Goal: Task Accomplishment & Management: Manage account settings

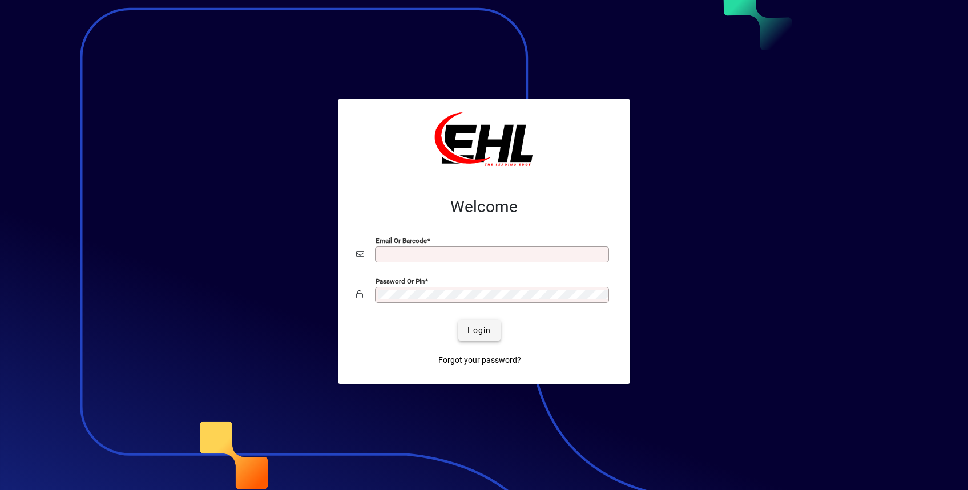
type input "**********"
click at [478, 329] on span "Login" at bounding box center [478, 331] width 23 height 12
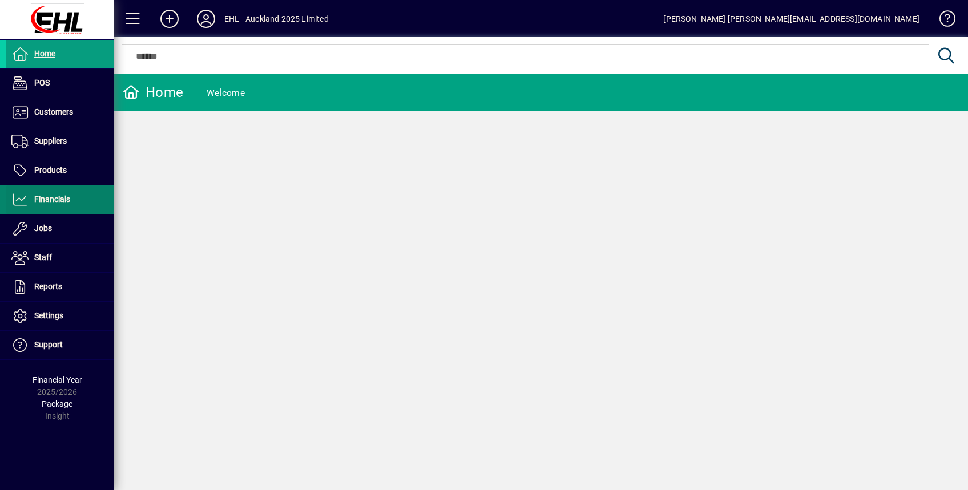
click at [55, 196] on span "Financials" at bounding box center [52, 199] width 36 height 9
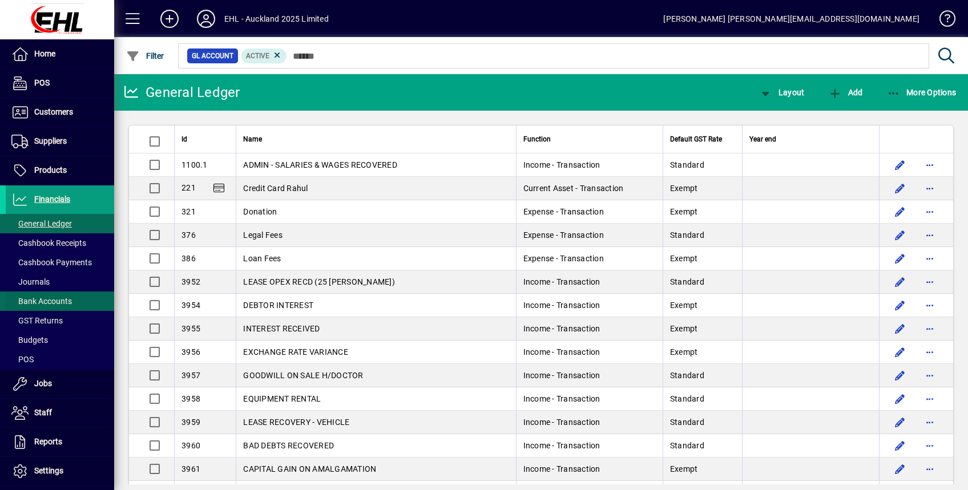
click at [48, 298] on span "Bank Accounts" at bounding box center [41, 301] width 60 height 9
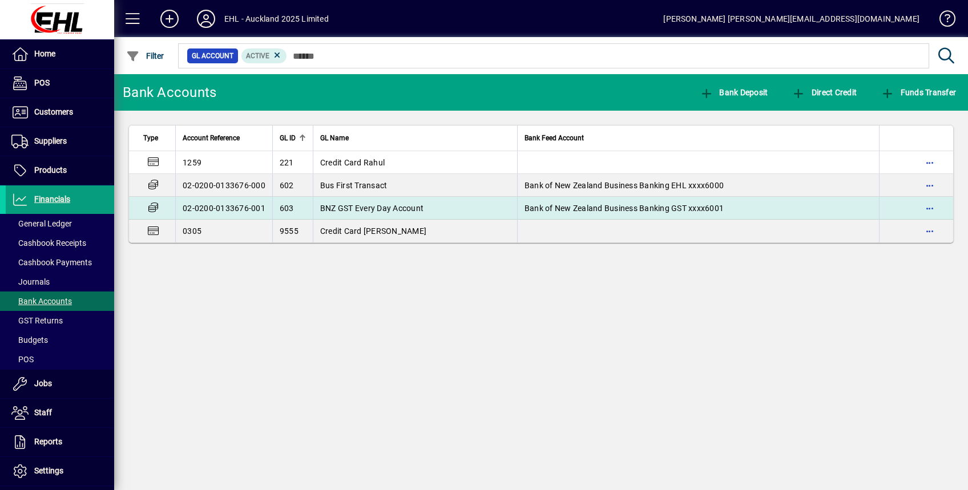
click at [356, 207] on span "BNZ GST Every Day Account" at bounding box center [371, 208] width 103 height 9
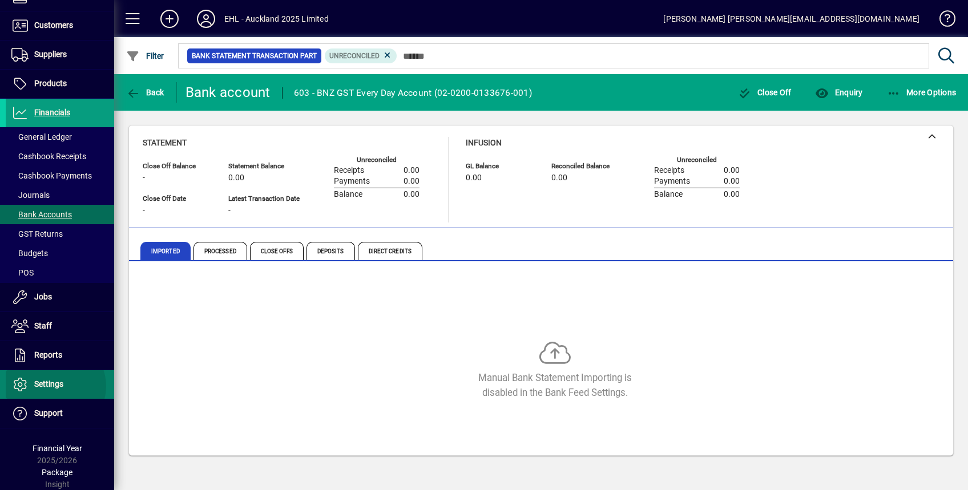
click at [55, 386] on span "Settings" at bounding box center [48, 383] width 29 height 9
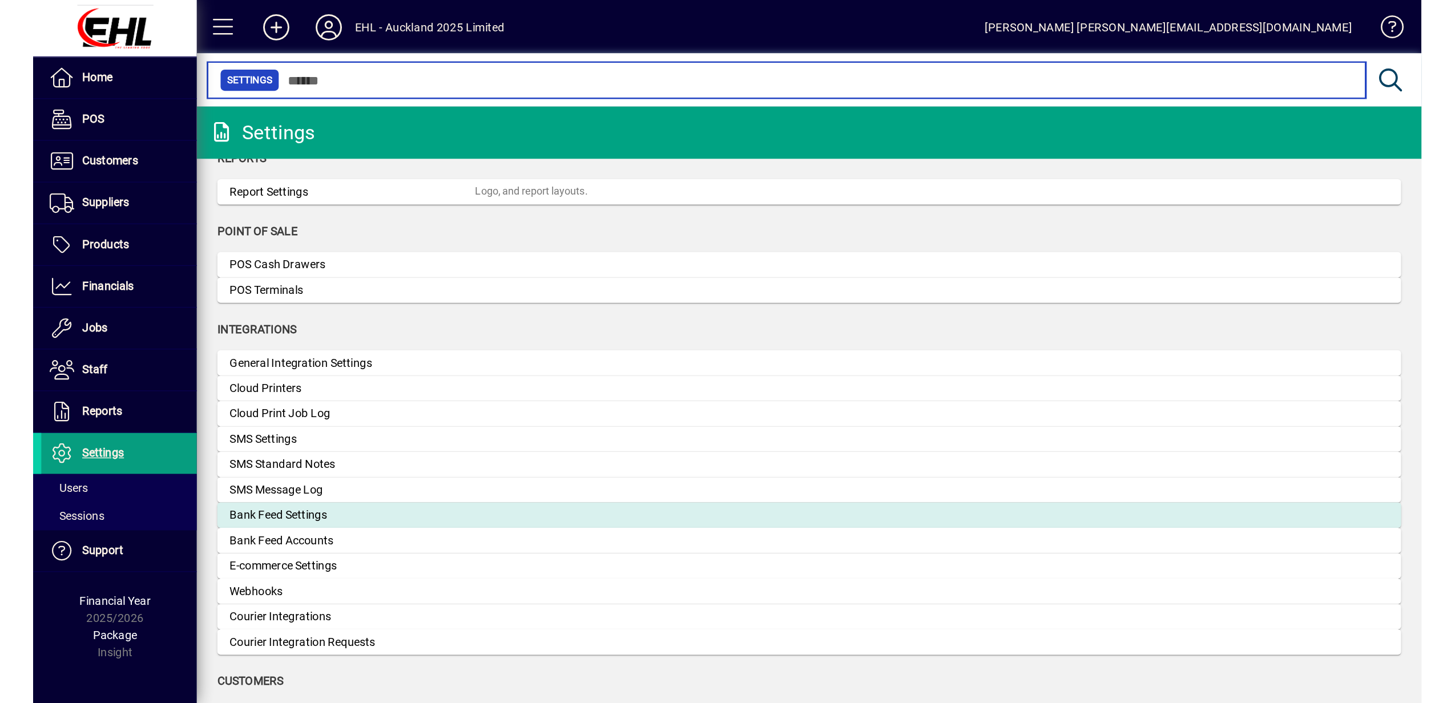
scroll to position [304, 0]
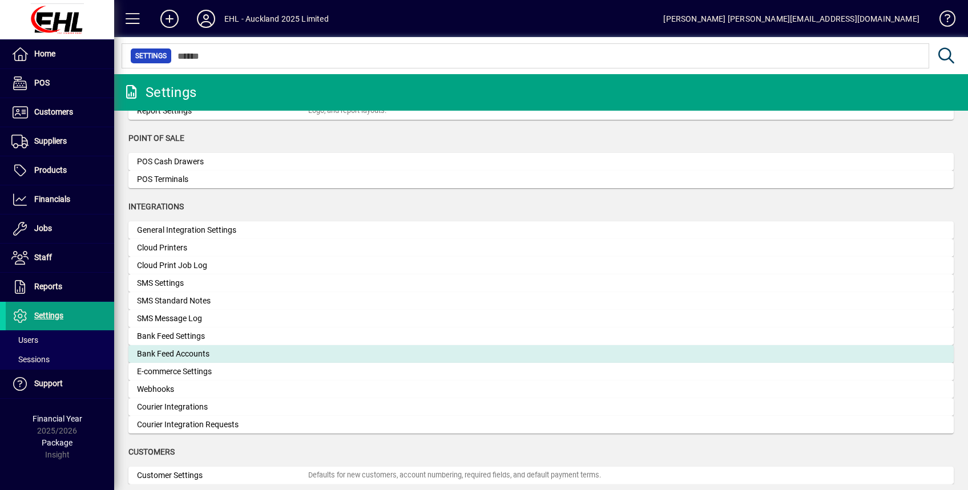
click at [172, 359] on div "Bank Feed Accounts" at bounding box center [222, 354] width 171 height 12
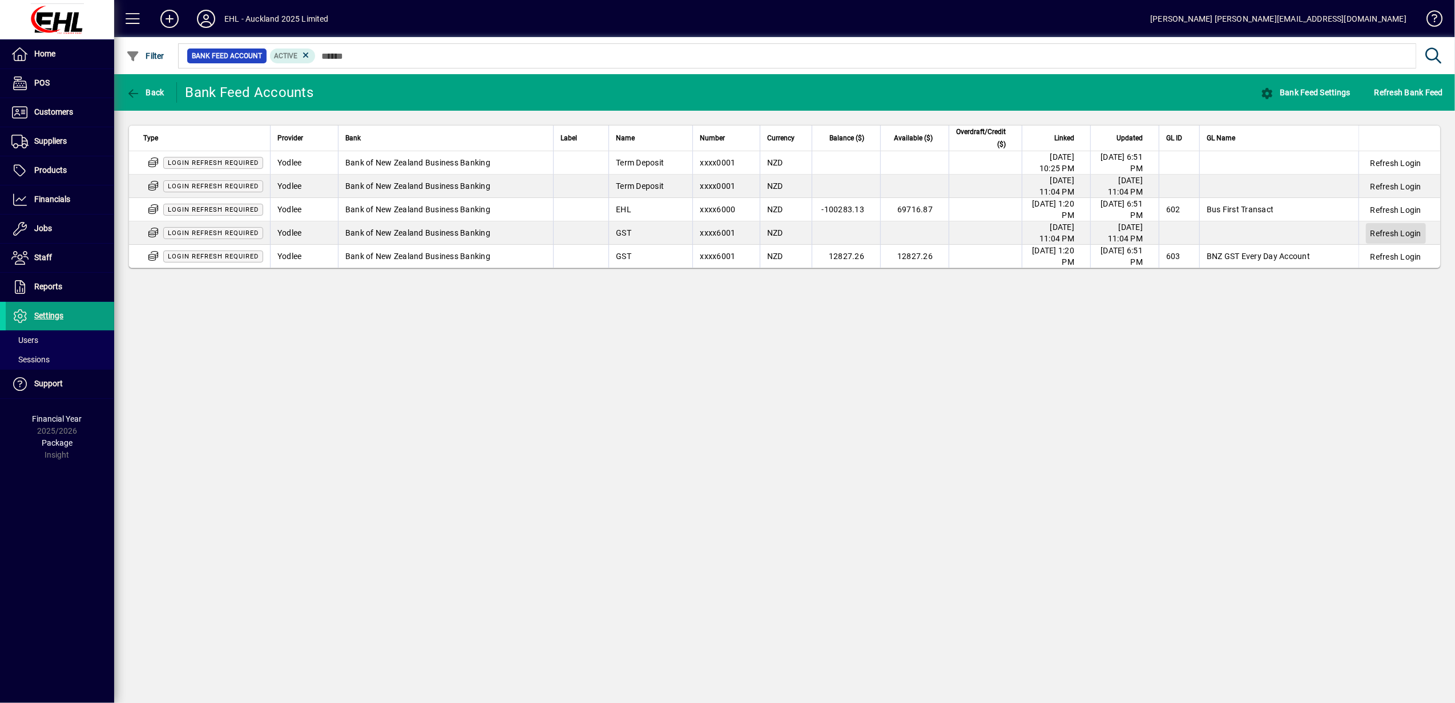
click at [967, 235] on span "Refresh Login" at bounding box center [1395, 233] width 51 height 11
click at [967, 255] on span "Refresh Login" at bounding box center [1395, 256] width 51 height 11
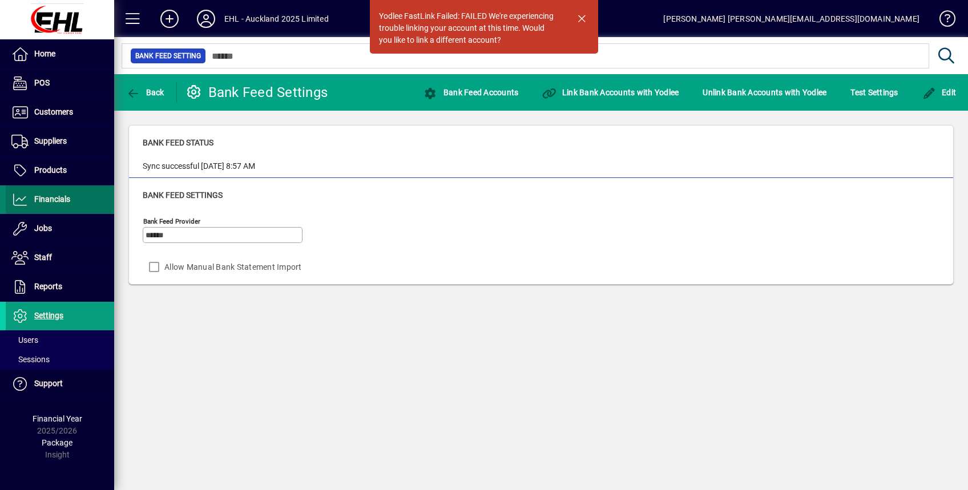
click at [56, 204] on span "Financials" at bounding box center [38, 200] width 64 height 14
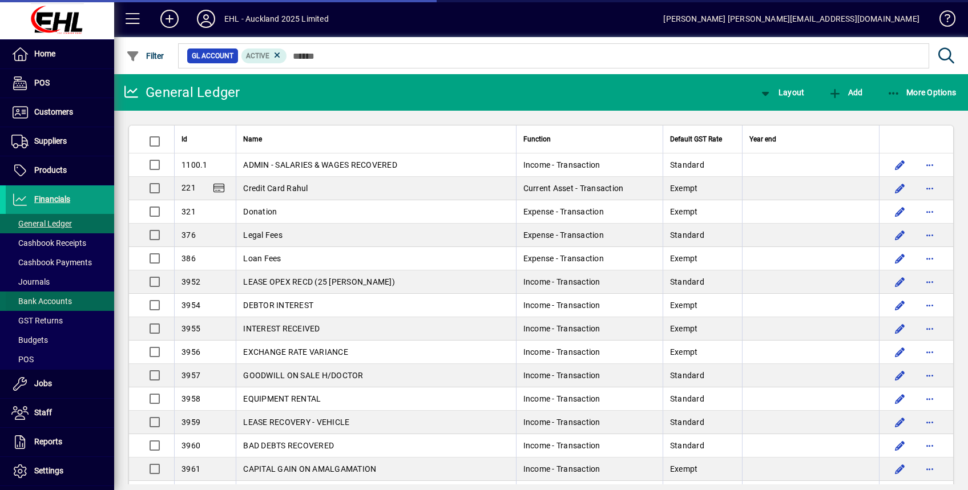
click at [42, 282] on span "Journals" at bounding box center [30, 281] width 38 height 9
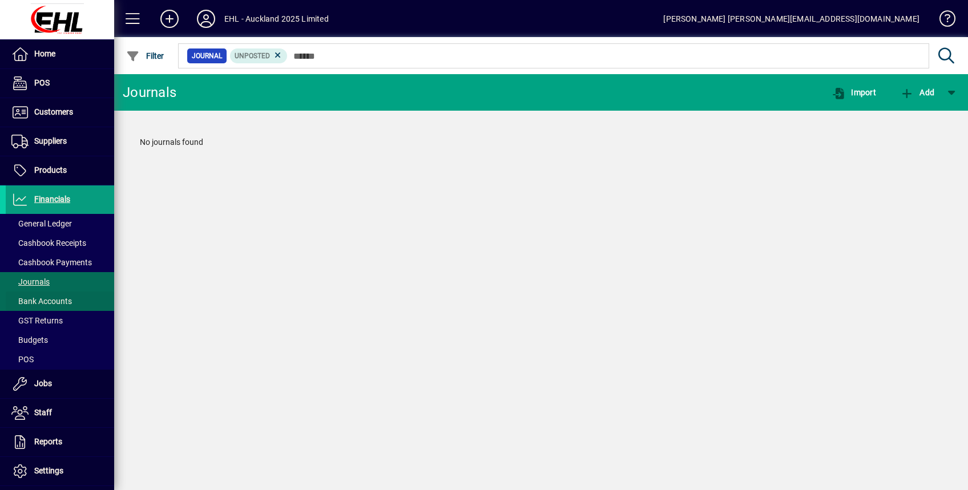
click at [50, 300] on span "Bank Accounts" at bounding box center [41, 301] width 60 height 9
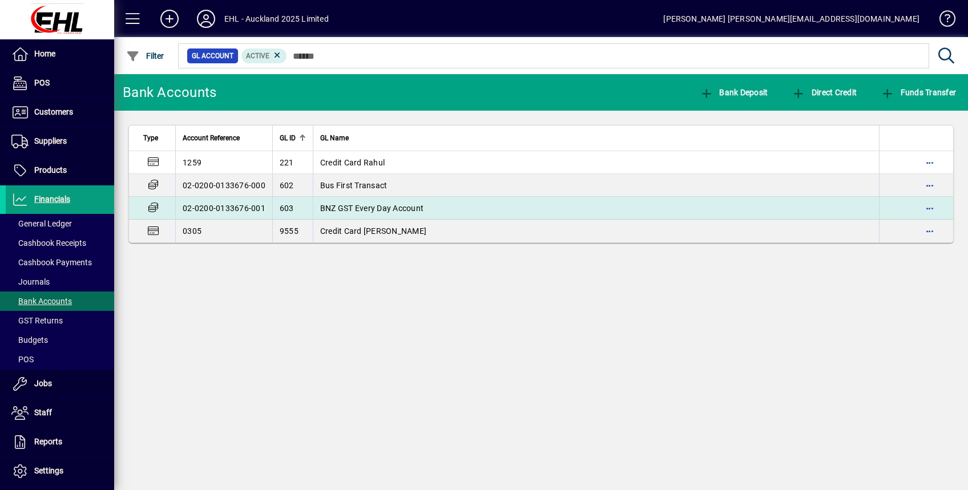
click at [356, 208] on span "BNZ GST Every Day Account" at bounding box center [371, 208] width 103 height 9
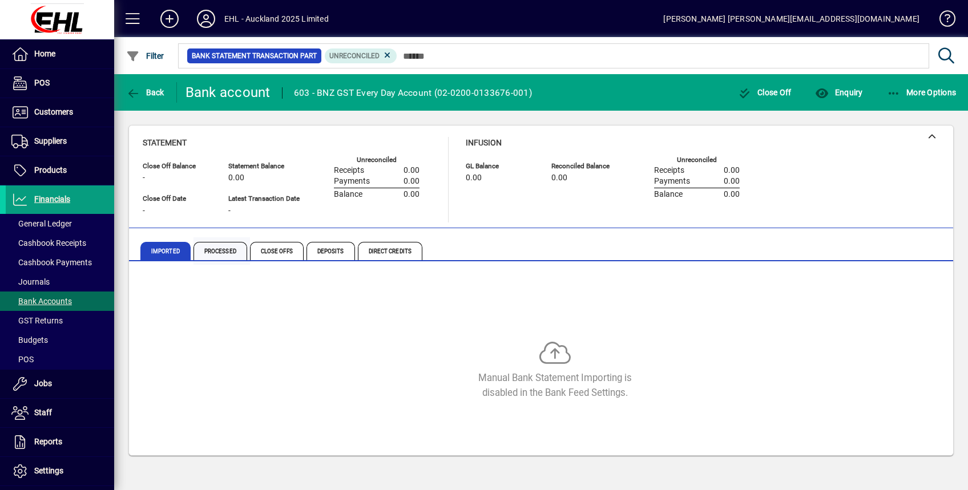
click at [234, 251] on span "Processed" at bounding box center [220, 251] width 54 height 18
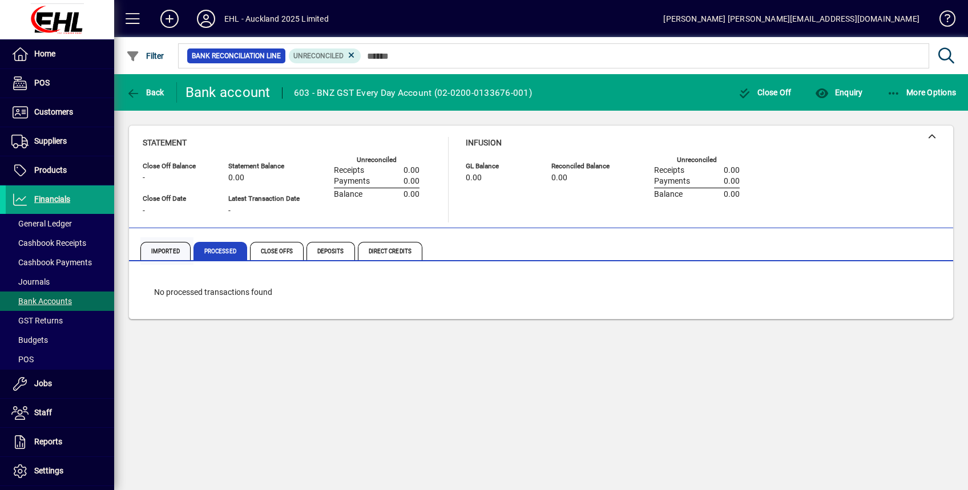
click at [157, 249] on span "Imported" at bounding box center [165, 251] width 50 height 18
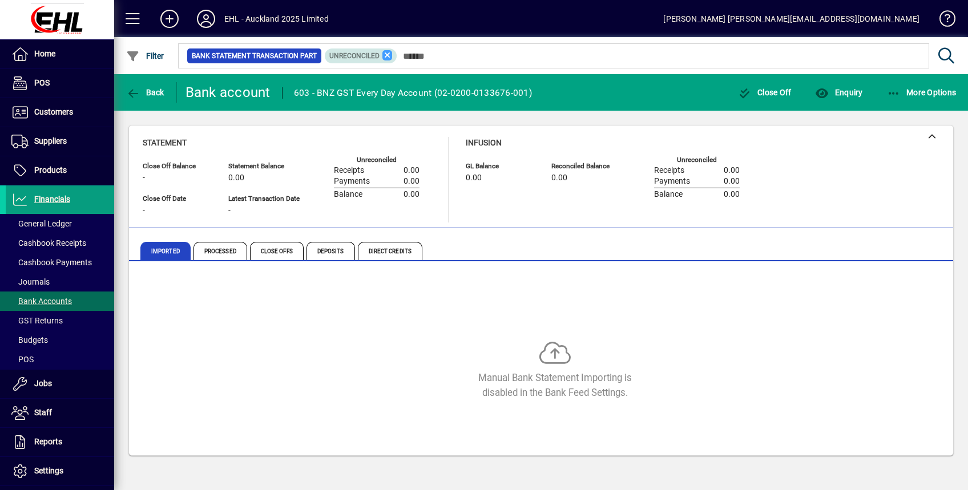
click at [388, 54] on icon at bounding box center [387, 55] width 10 height 10
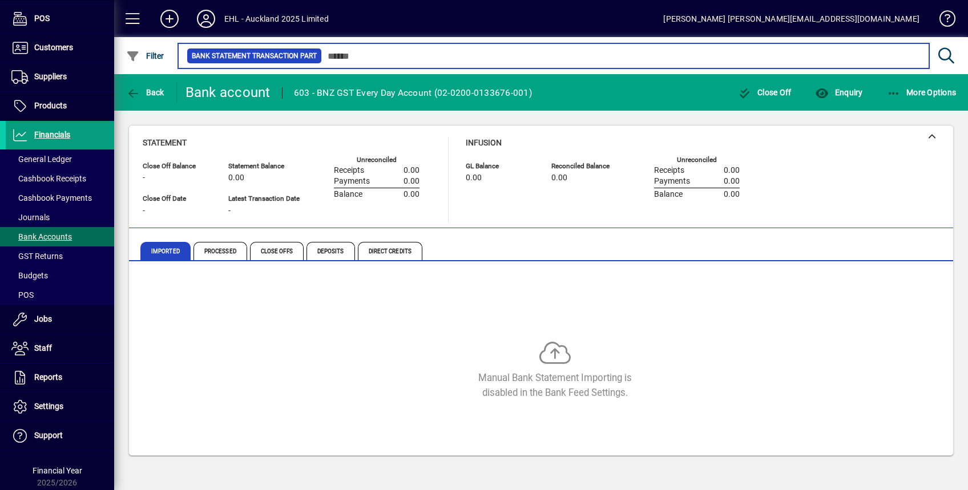
scroll to position [87, 0]
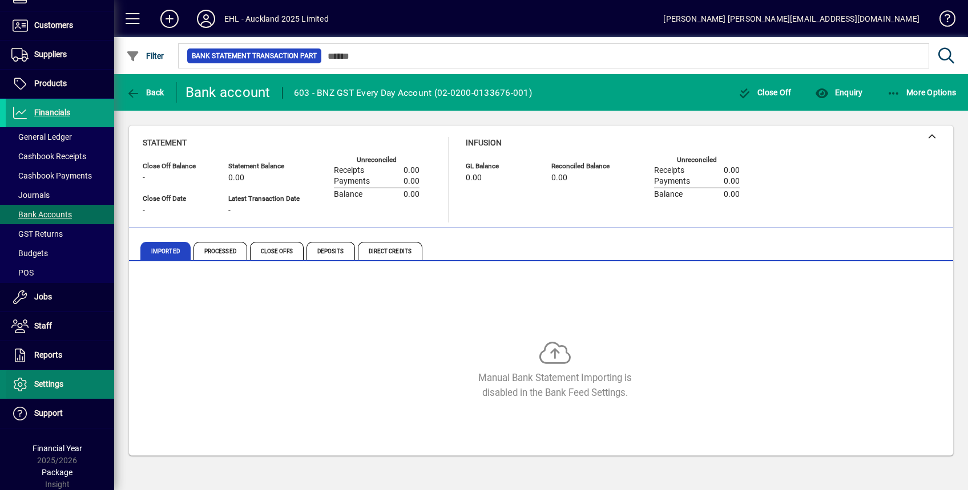
click at [41, 375] on span at bounding box center [60, 384] width 108 height 27
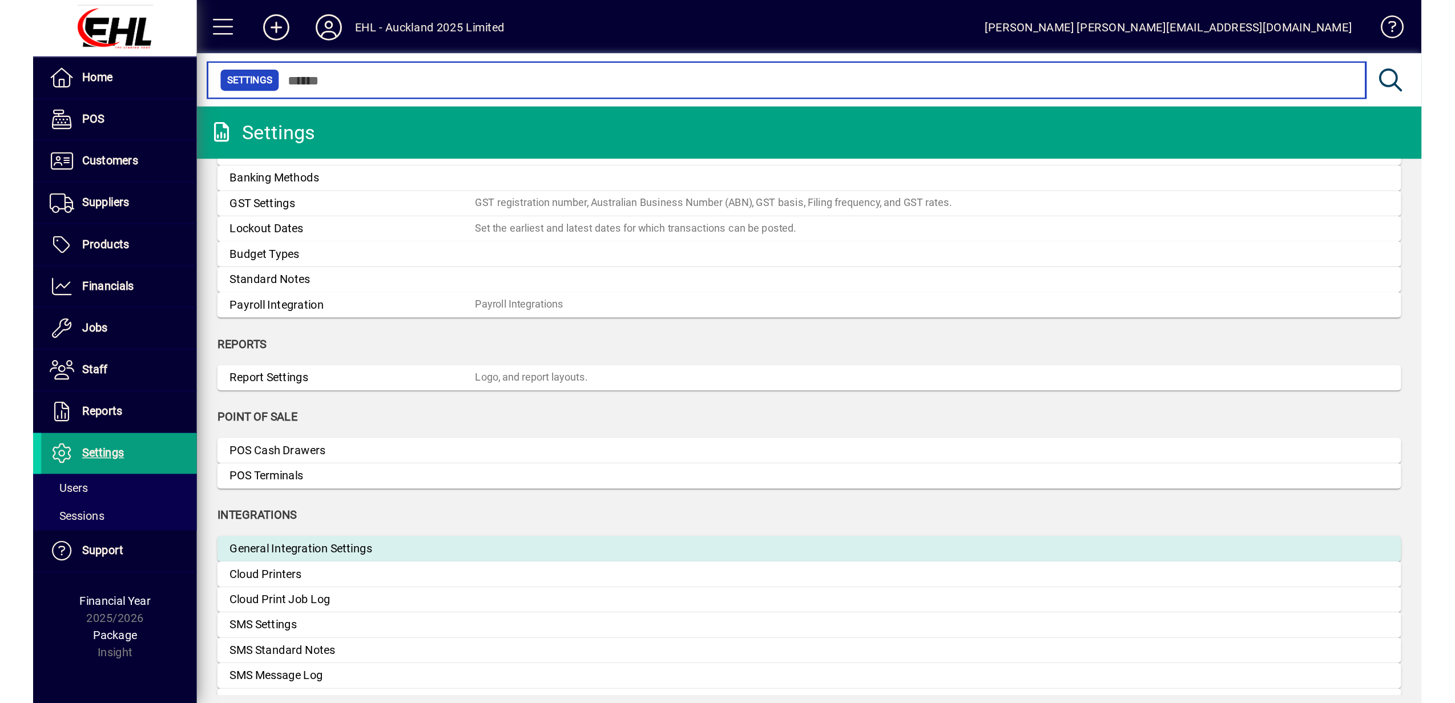
scroll to position [228, 0]
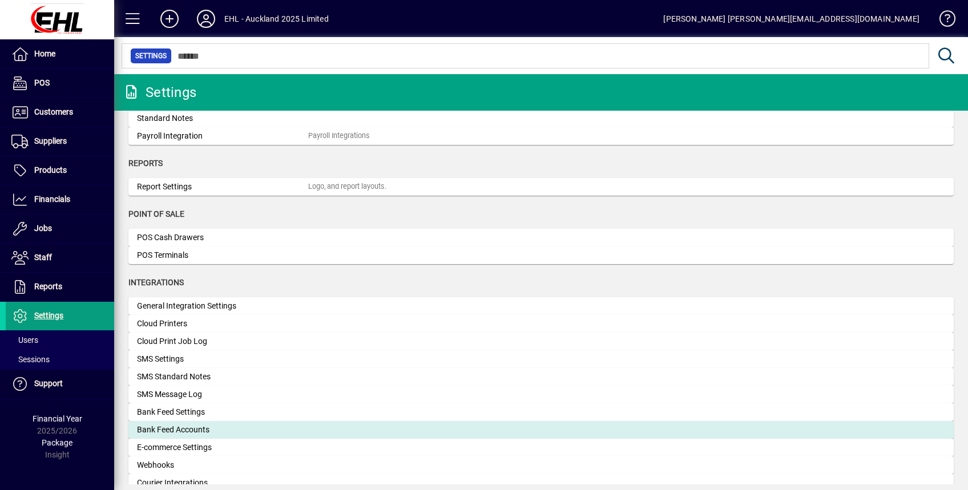
click at [180, 431] on div "Bank Feed Accounts" at bounding box center [222, 430] width 171 height 12
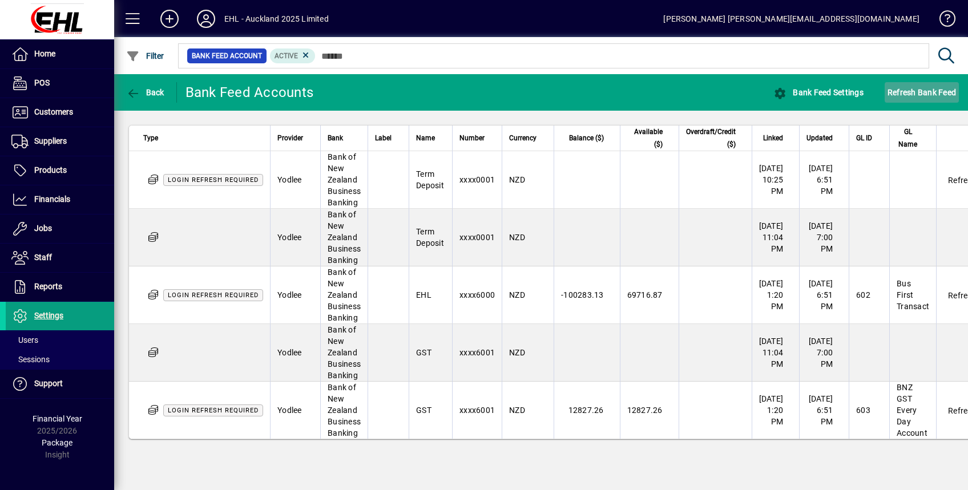
click at [902, 93] on span "Refresh Bank Feed" at bounding box center [921, 92] width 68 height 18
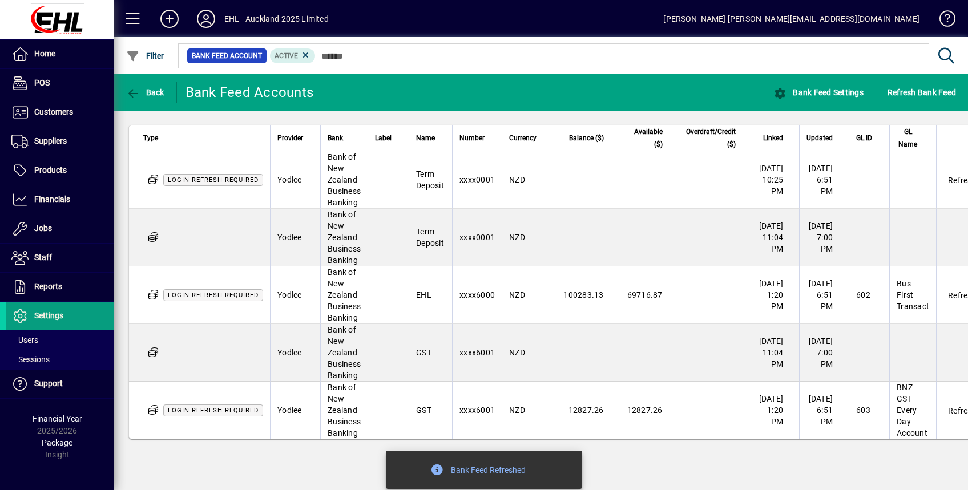
click at [207, 410] on span "Login refresh required" at bounding box center [213, 410] width 91 height 7
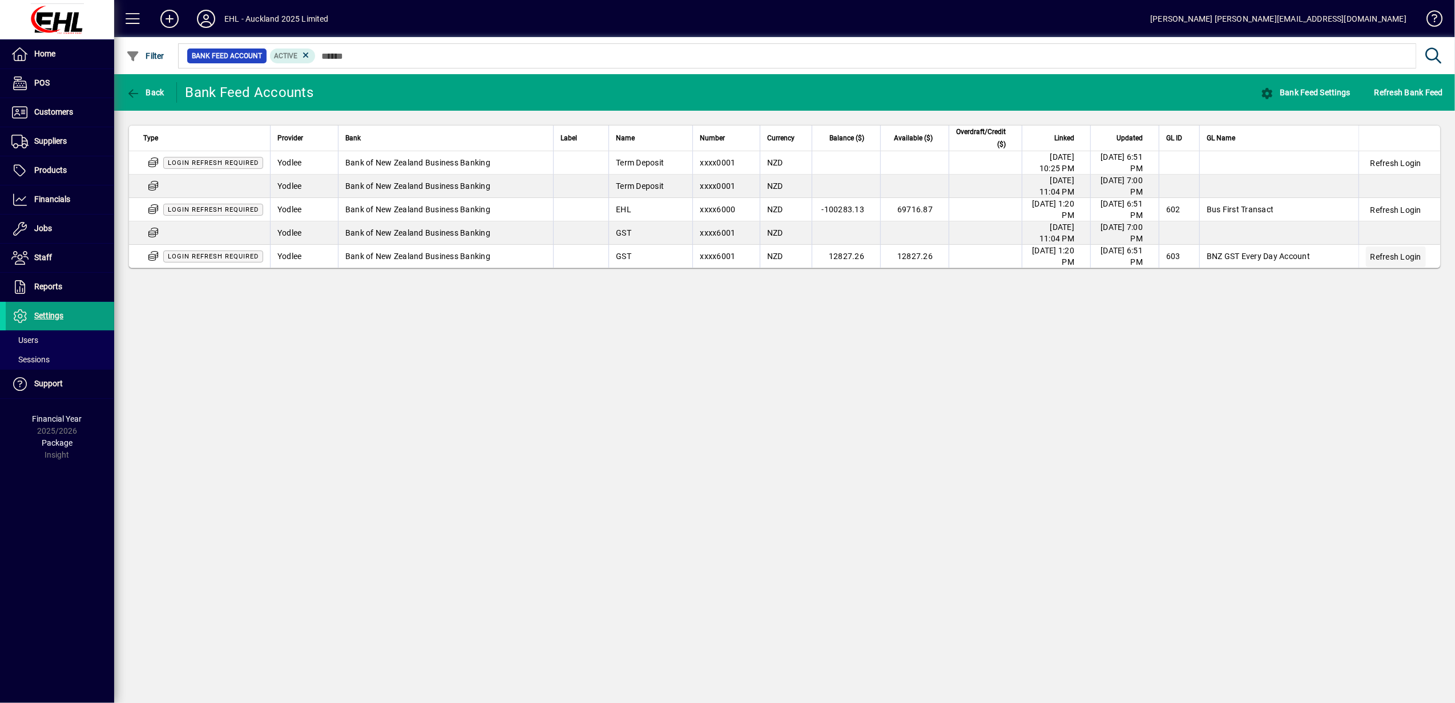
click at [967, 249] on span at bounding box center [1396, 256] width 60 height 27
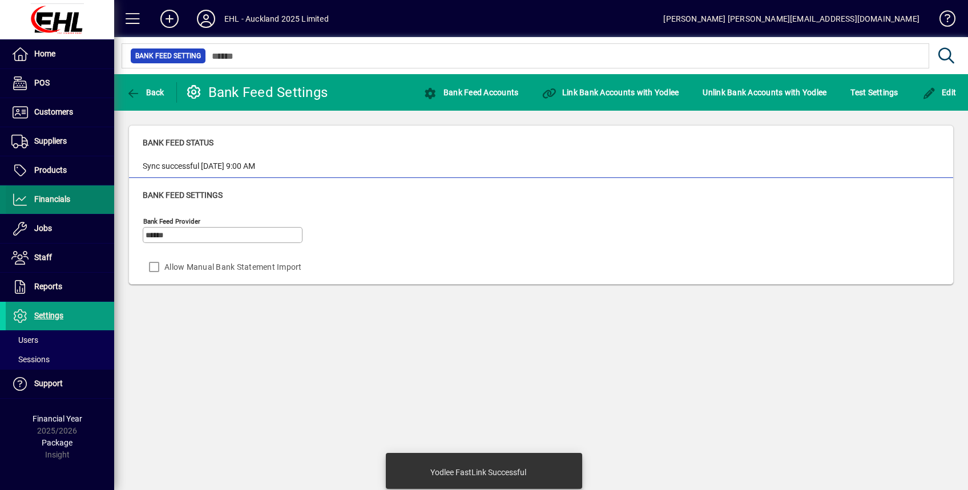
click at [64, 197] on span "Financials" at bounding box center [52, 199] width 36 height 9
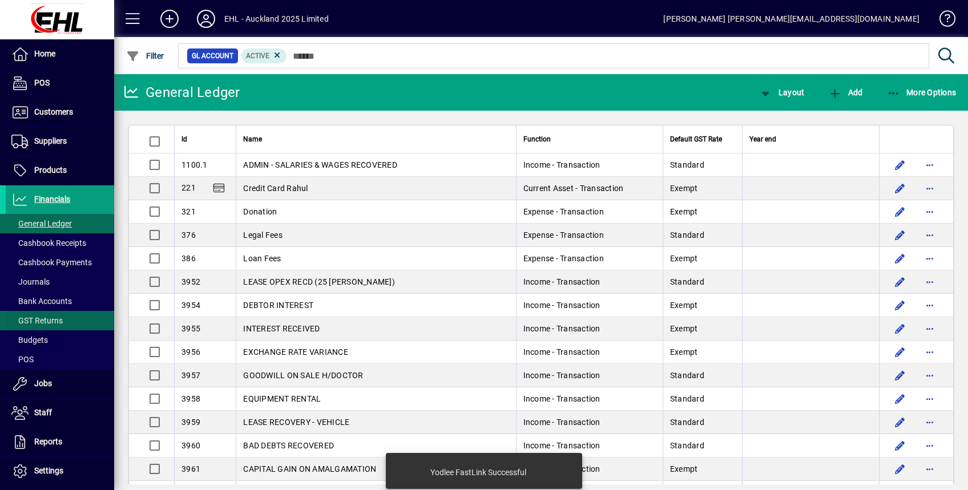
click at [48, 304] on span "Bank Accounts" at bounding box center [41, 301] width 60 height 9
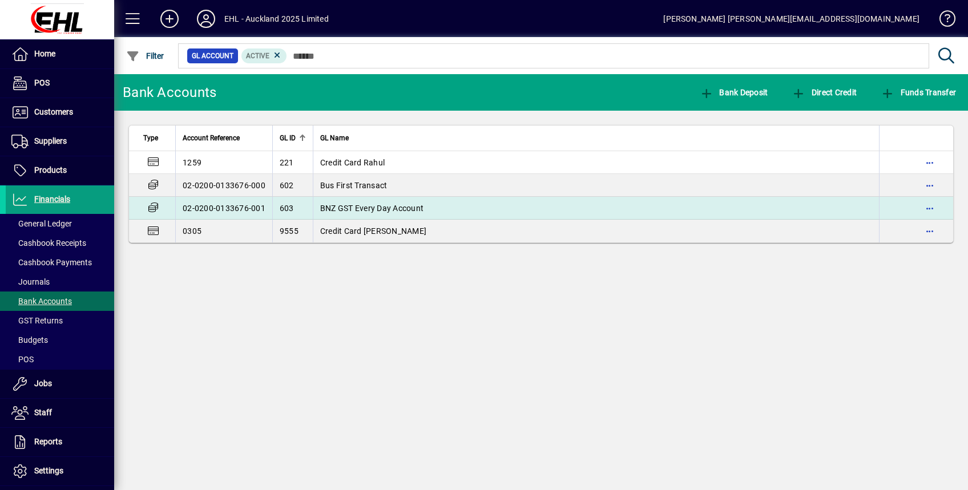
click at [377, 209] on span "BNZ GST Every Day Account" at bounding box center [371, 208] width 103 height 9
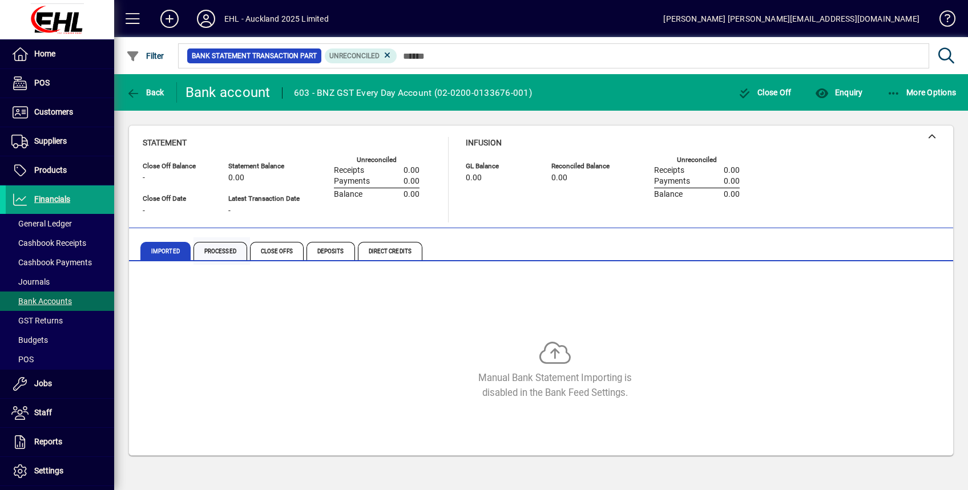
click at [203, 251] on span "Processed" at bounding box center [220, 251] width 54 height 18
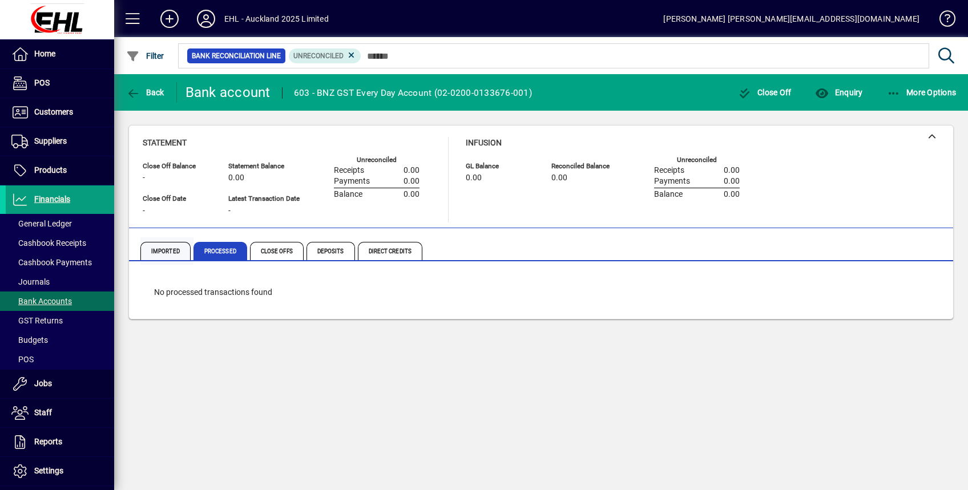
click at [157, 256] on span "Imported" at bounding box center [165, 251] width 50 height 18
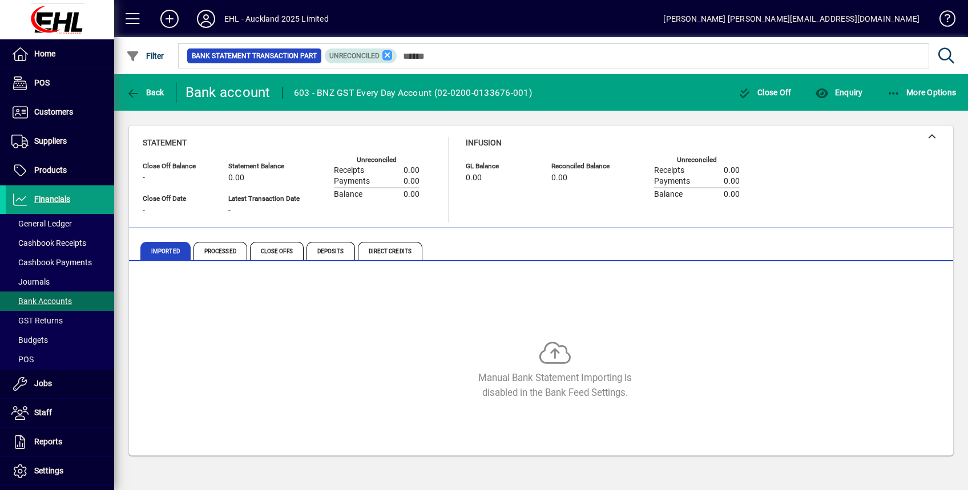
click at [386, 55] on icon at bounding box center [387, 55] width 10 height 10
click at [216, 22] on icon at bounding box center [206, 19] width 23 height 18
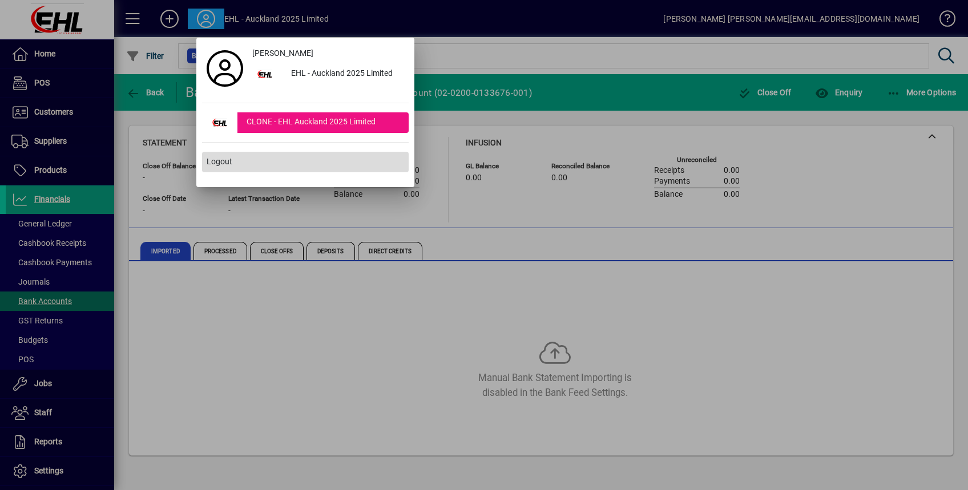
click at [213, 168] on span at bounding box center [305, 161] width 207 height 27
